Goal: Information Seeking & Learning: Find specific fact

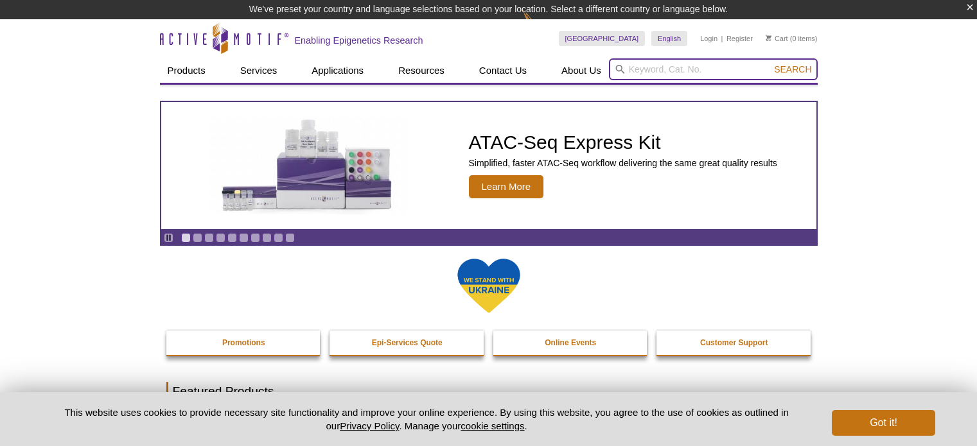
drag, startPoint x: 0, startPoint y: 0, endPoint x: 684, endPoint y: 75, distance: 688.2
click at [684, 75] on input "search" at bounding box center [713, 69] width 209 height 22
type input "39009"
click at [770, 64] on button "Search" at bounding box center [792, 70] width 45 height 12
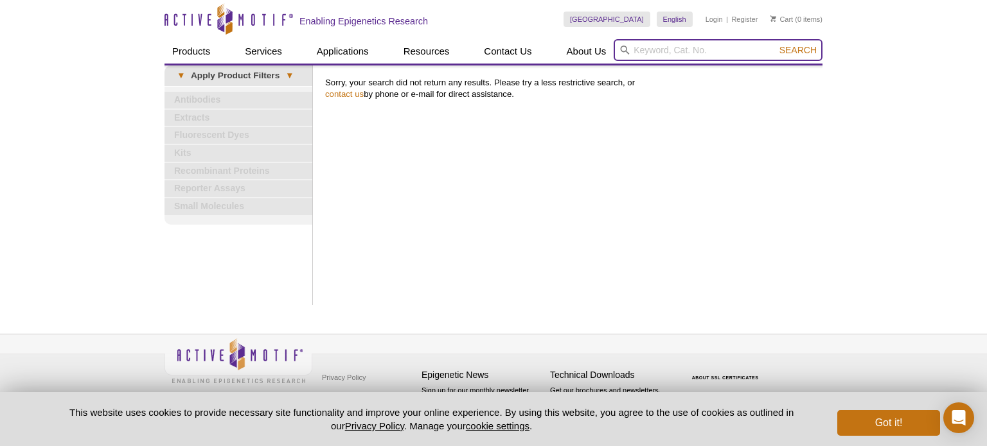
click at [689, 46] on input "search" at bounding box center [717, 50] width 209 height 22
type input "39099"
click at [775, 44] on button "Search" at bounding box center [797, 50] width 45 height 12
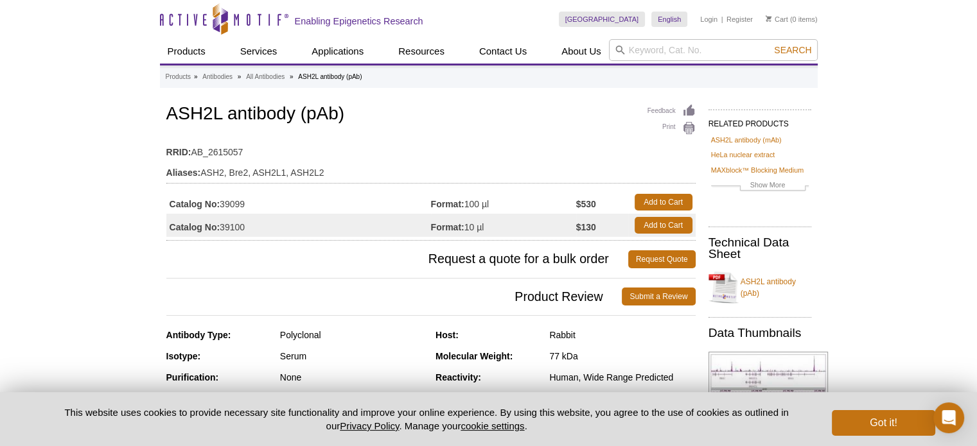
click at [551, 191] on td "Format: 100 µl" at bounding box center [503, 202] width 145 height 23
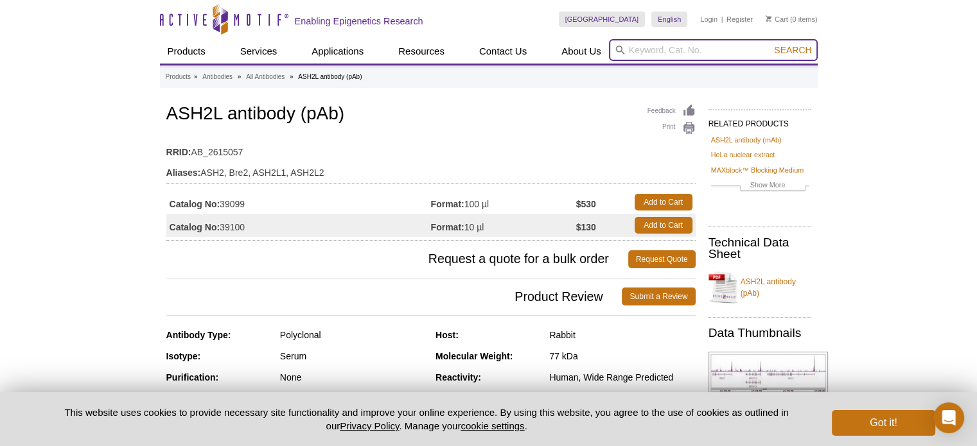
click at [676, 53] on input "search" at bounding box center [713, 50] width 209 height 22
type input "39159"
click at [770, 44] on button "Search" at bounding box center [792, 50] width 45 height 12
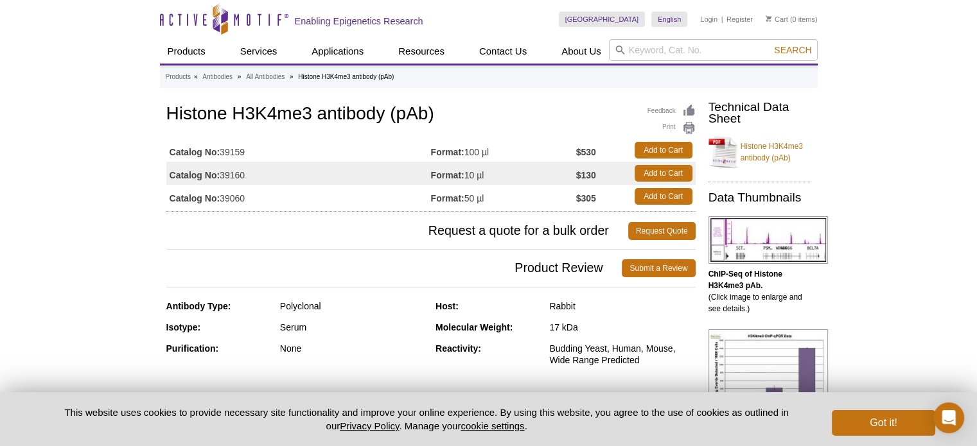
click at [234, 110] on h1 "Histone H3K4me3 antibody (pAb)" at bounding box center [430, 115] width 529 height 22
drag, startPoint x: 236, startPoint y: 111, endPoint x: 298, endPoint y: 115, distance: 61.8
click at [309, 116] on h1 "Histone H3K4me3 antibody (pAb)" at bounding box center [430, 115] width 529 height 22
copy h1 "H3K4me3"
